Goal: Find specific page/section: Find specific page/section

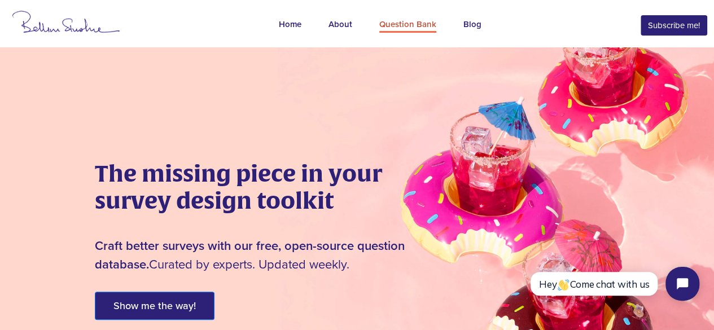
click at [421, 30] on div "Question Bank" at bounding box center [407, 25] width 57 height 15
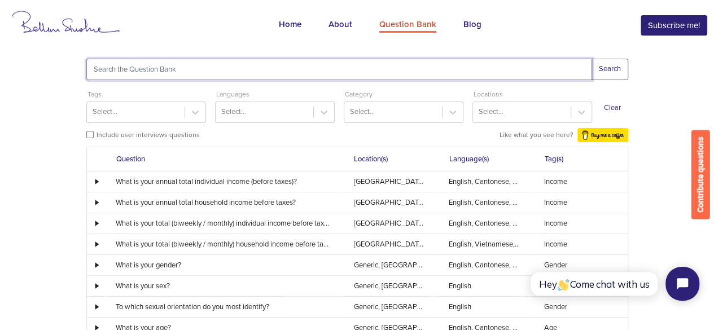
click at [399, 63] on input "text" at bounding box center [339, 69] width 506 height 21
type input "interest"
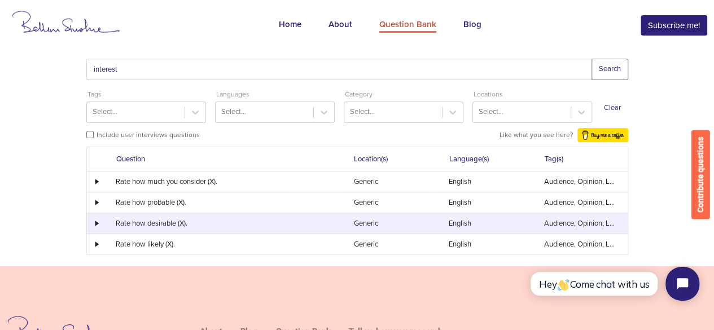
click at [100, 224] on div at bounding box center [96, 224] width 16 height 6
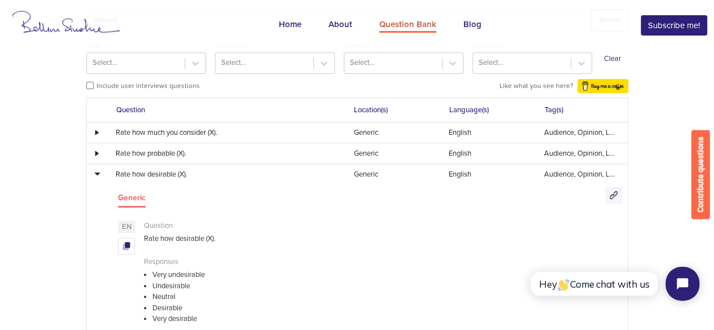
scroll to position [48, 0]
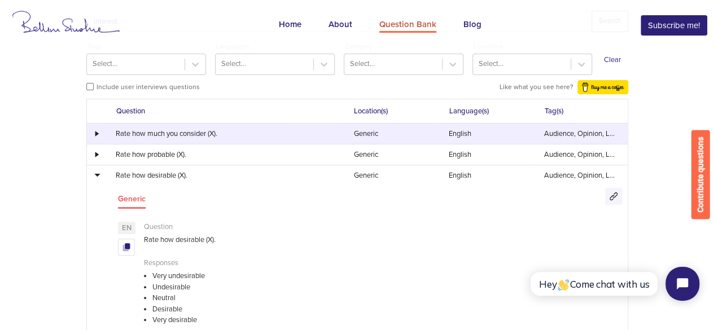
click at [99, 134] on div at bounding box center [96, 134] width 16 height 6
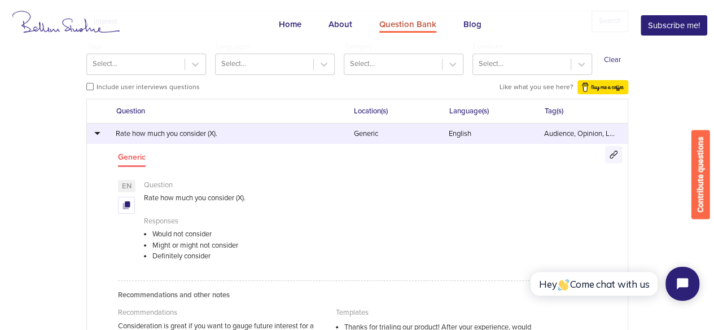
click at [99, 134] on div at bounding box center [96, 133] width 16 height 6
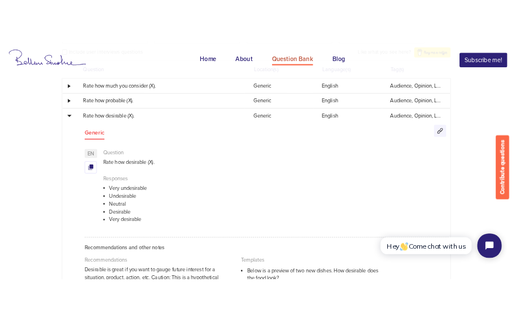
scroll to position [71, 0]
